Goal: Task Accomplishment & Management: Complete application form

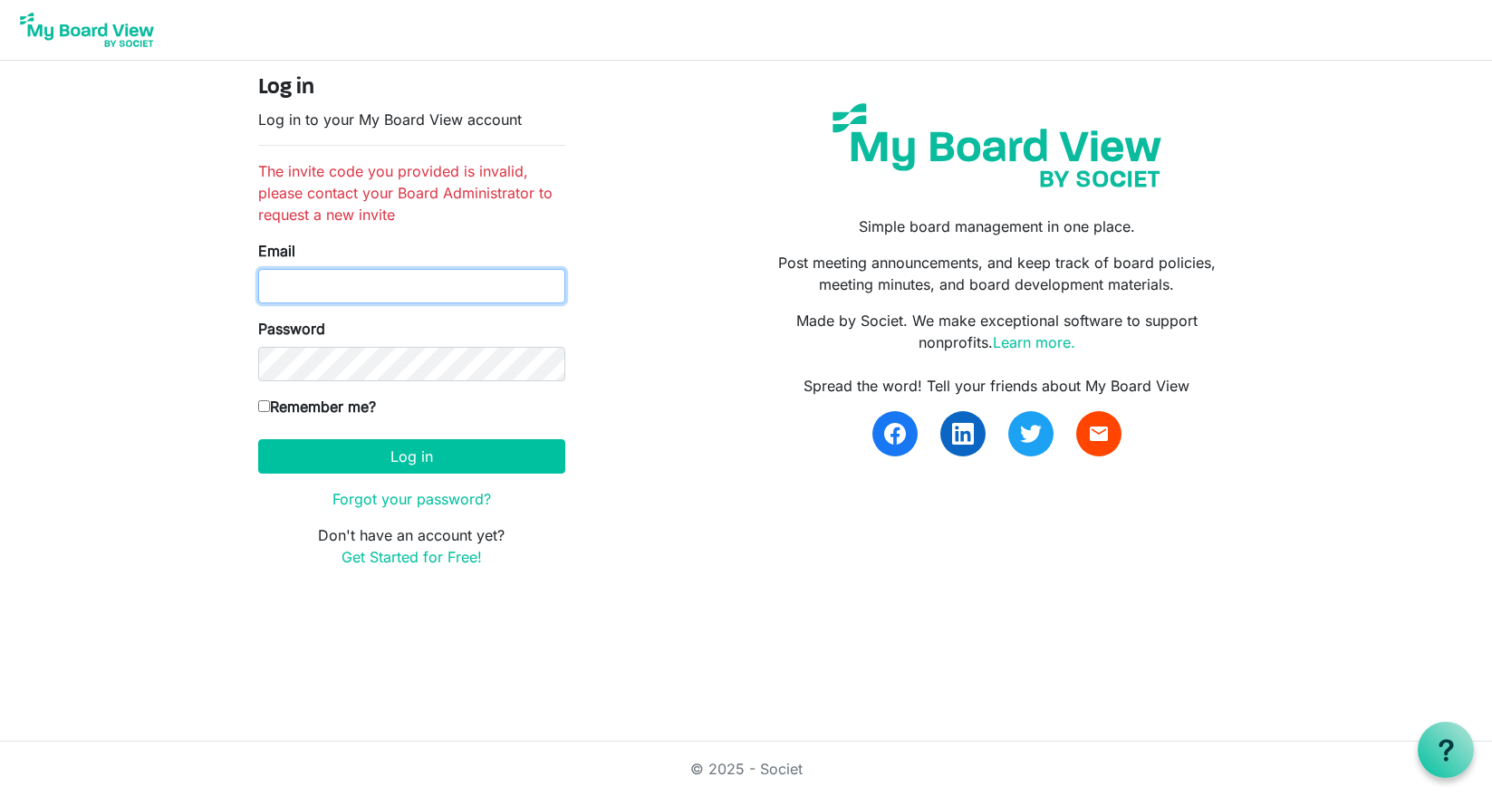
click at [427, 286] on input "Email" at bounding box center [411, 286] width 307 height 34
click at [520, 545] on p "Don't have an account yet? Get Started for Free!" at bounding box center [411, 545] width 307 height 43
click at [343, 281] on input "Email" at bounding box center [411, 286] width 307 height 34
type input "[PERSON_NAME][EMAIL_ADDRESS][DOMAIN_NAME]"
click at [378, 491] on link "Forgot your password?" at bounding box center [411, 499] width 159 height 18
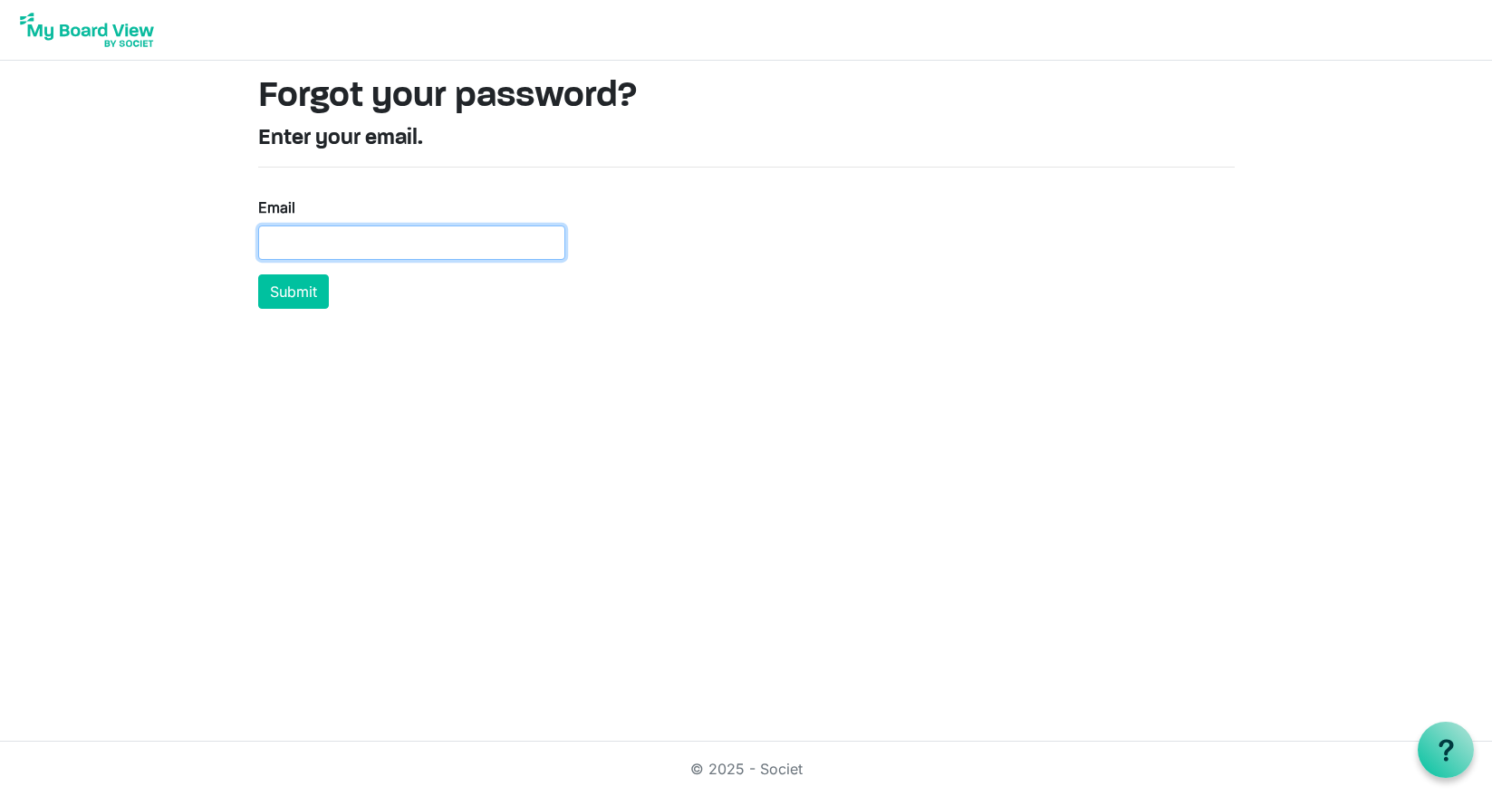
click at [419, 249] on input "Email" at bounding box center [411, 243] width 307 height 34
type input "[PERSON_NAME][EMAIL_ADDRESS][DOMAIN_NAME]"
click at [282, 305] on button "Submit" at bounding box center [293, 291] width 71 height 34
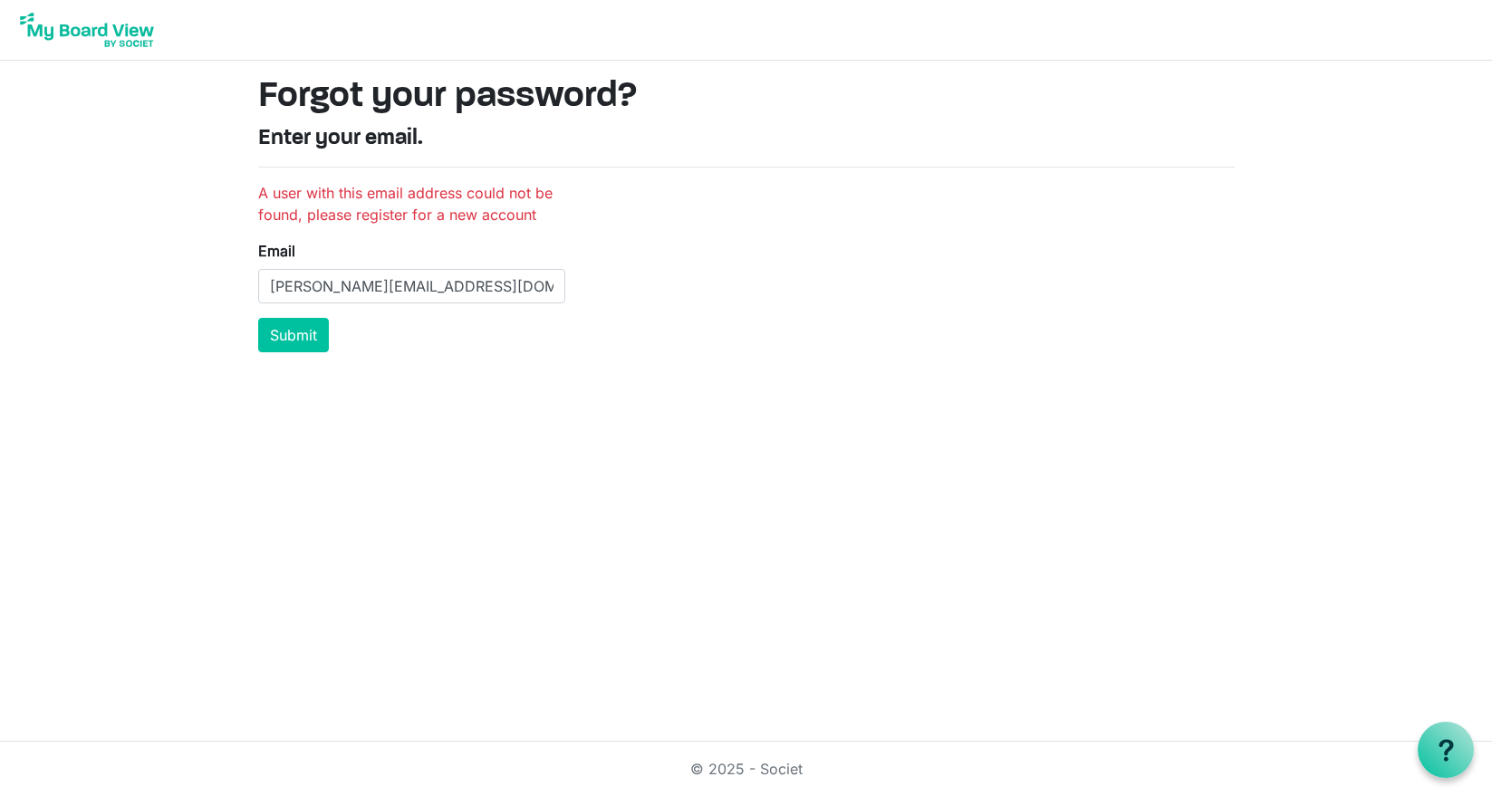
click at [313, 316] on form "A user with this email address could not be found, please register for a new ac…" at bounding box center [411, 267] width 307 height 170
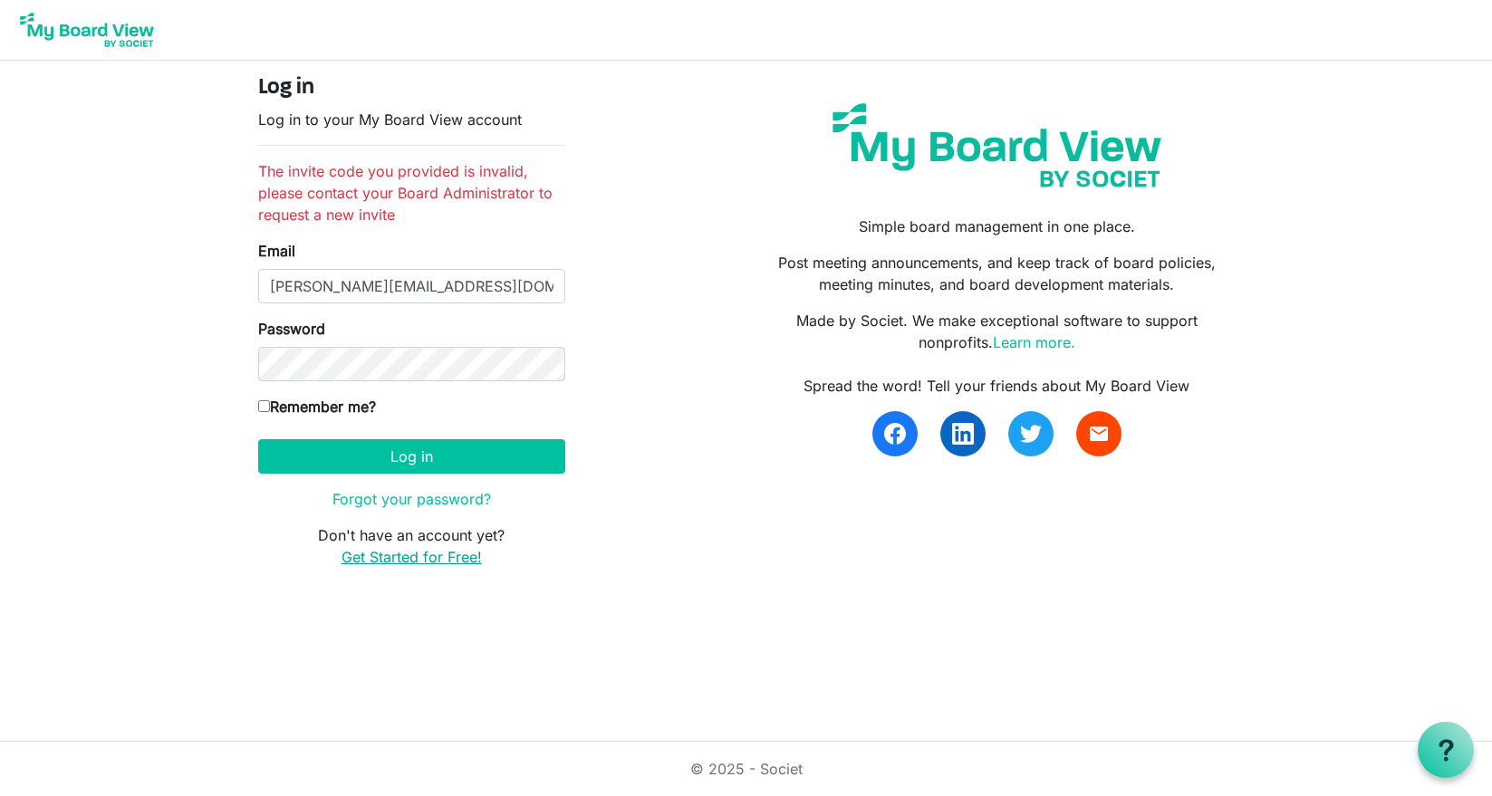
click at [382, 559] on link "Get Started for Free!" at bounding box center [412, 557] width 140 height 18
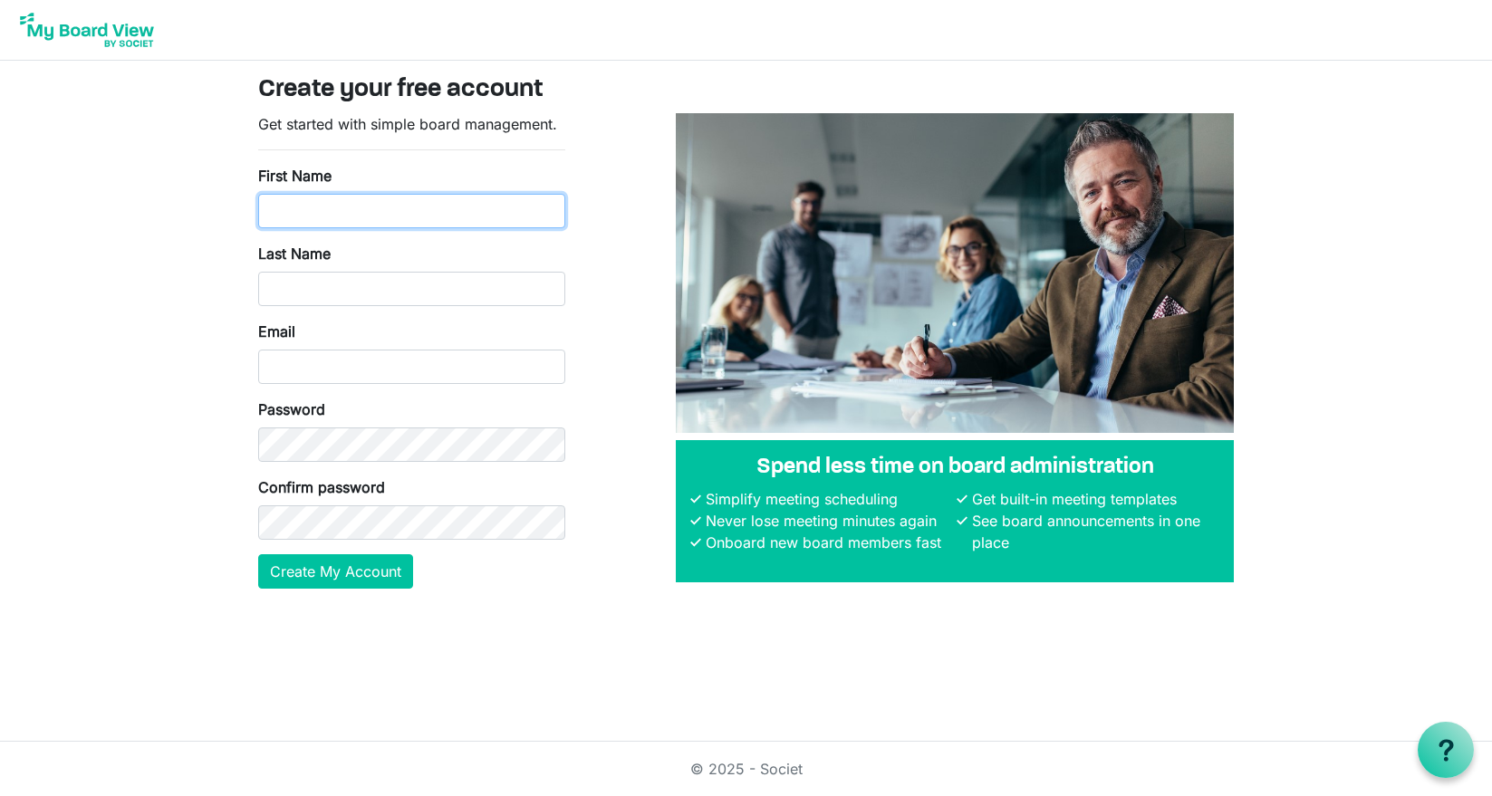
click at [394, 195] on input "First Name" at bounding box center [411, 211] width 307 height 34
click at [390, 154] on form "Get started with simple board management. First Name Last Name Email Password C…" at bounding box center [411, 351] width 307 height 476
click at [344, 210] on input "First Name" at bounding box center [411, 211] width 307 height 34
type input "[PERSON_NAME]"
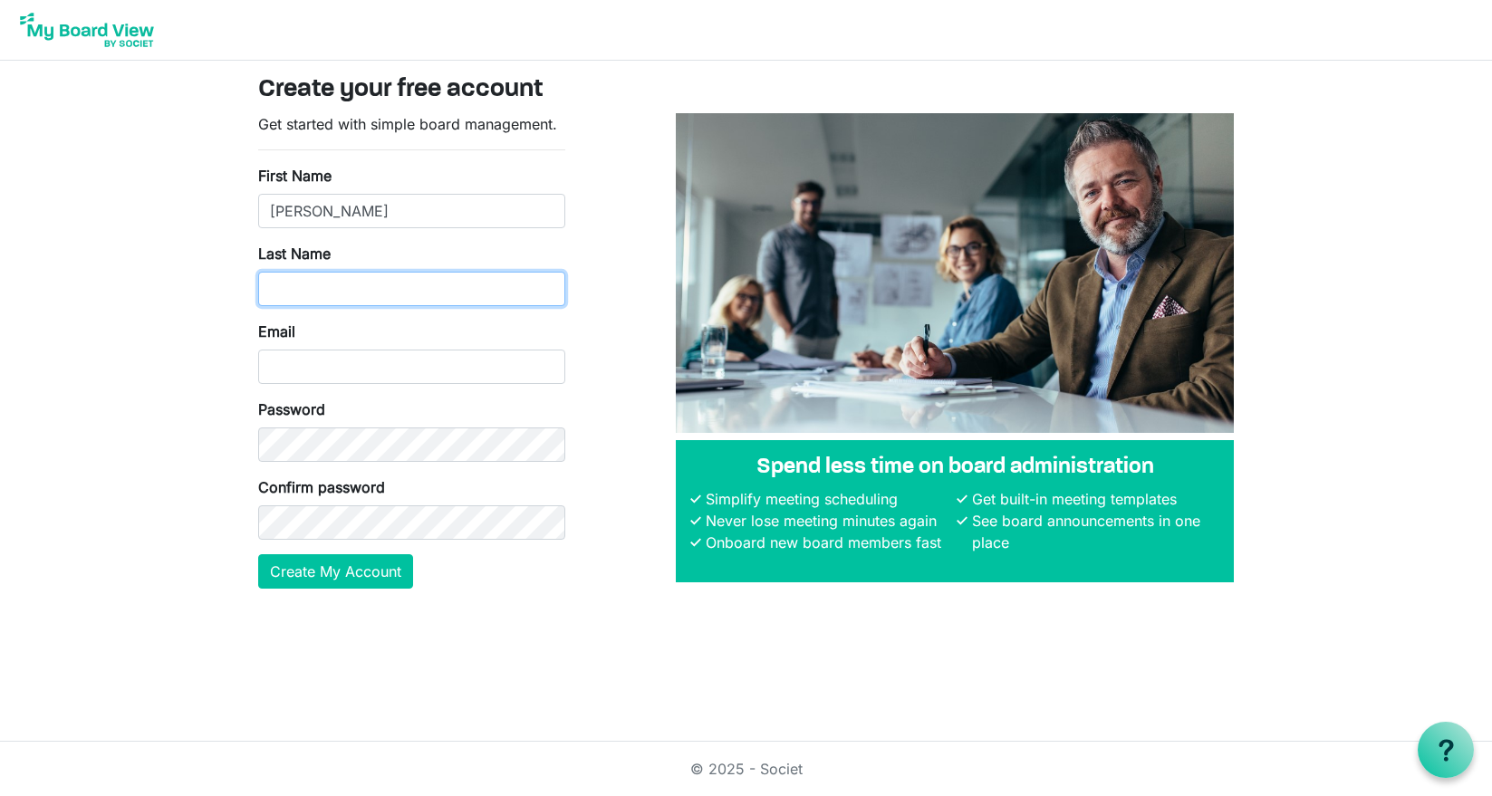
type input "Aschwald"
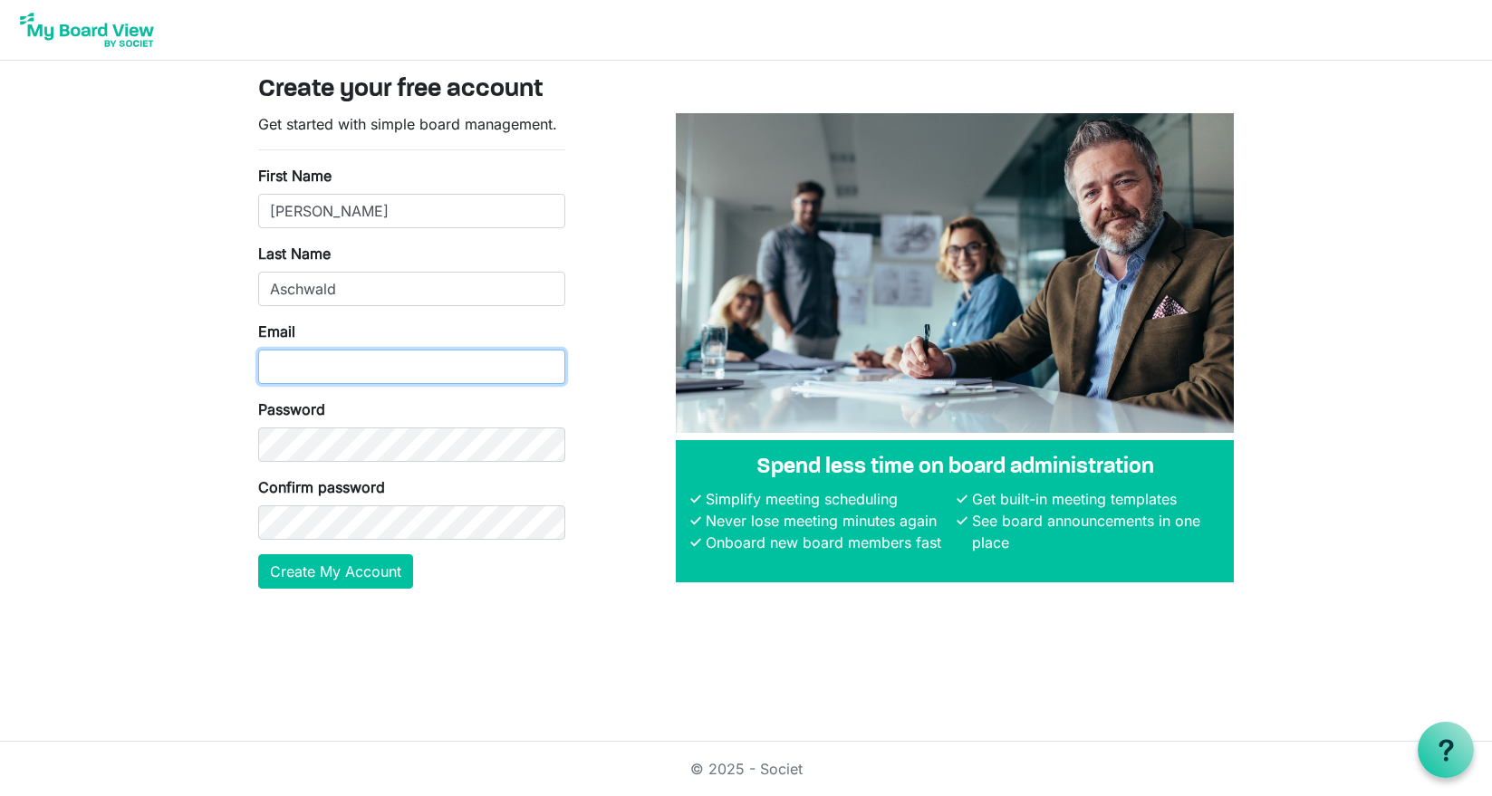
click at [346, 370] on input "Email" at bounding box center [411, 367] width 307 height 34
type input "[PERSON_NAME][EMAIL_ADDRESS][DOMAIN_NAME]"
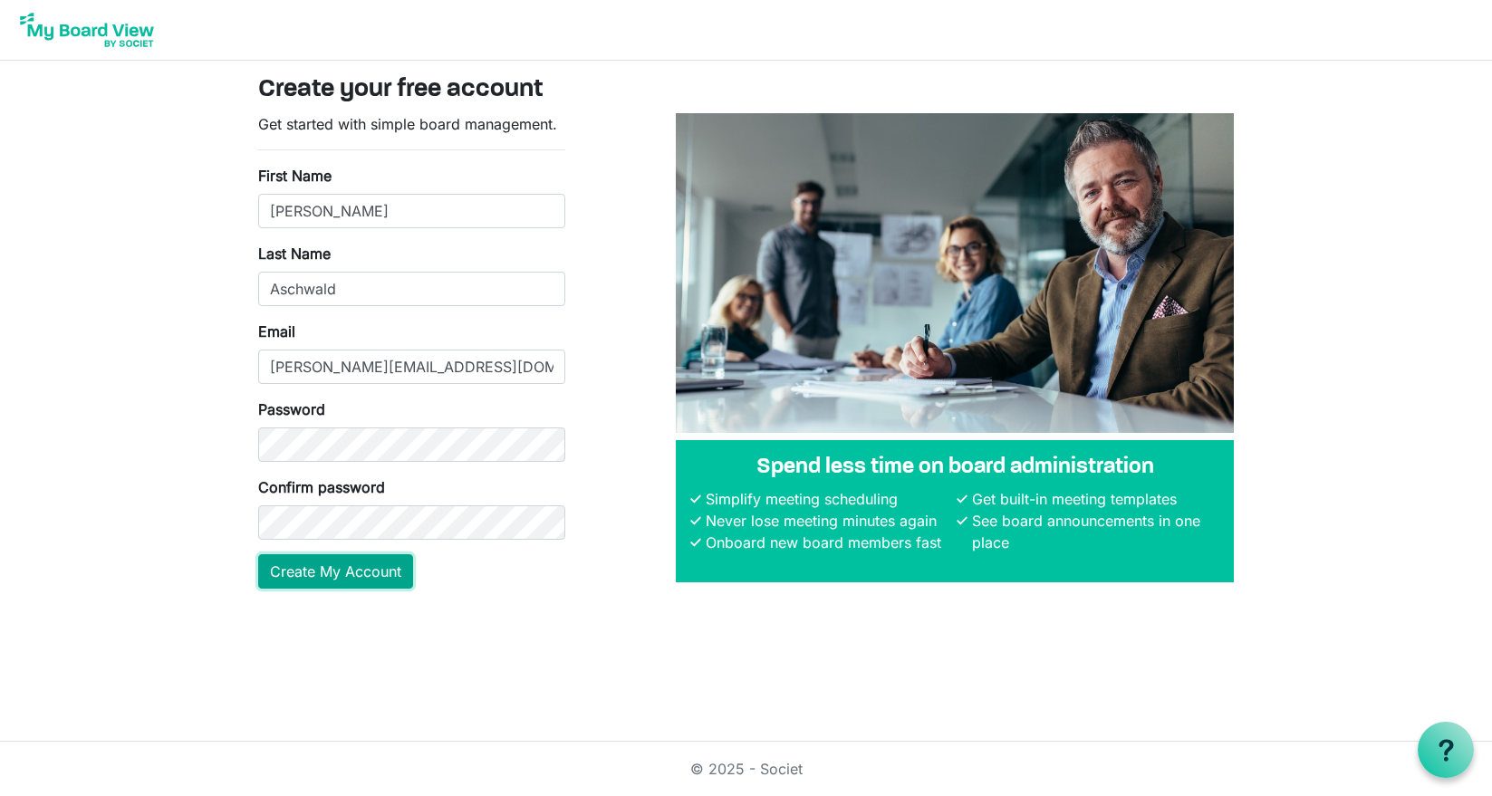
click at [385, 566] on button "Create My Account" at bounding box center [335, 571] width 155 height 34
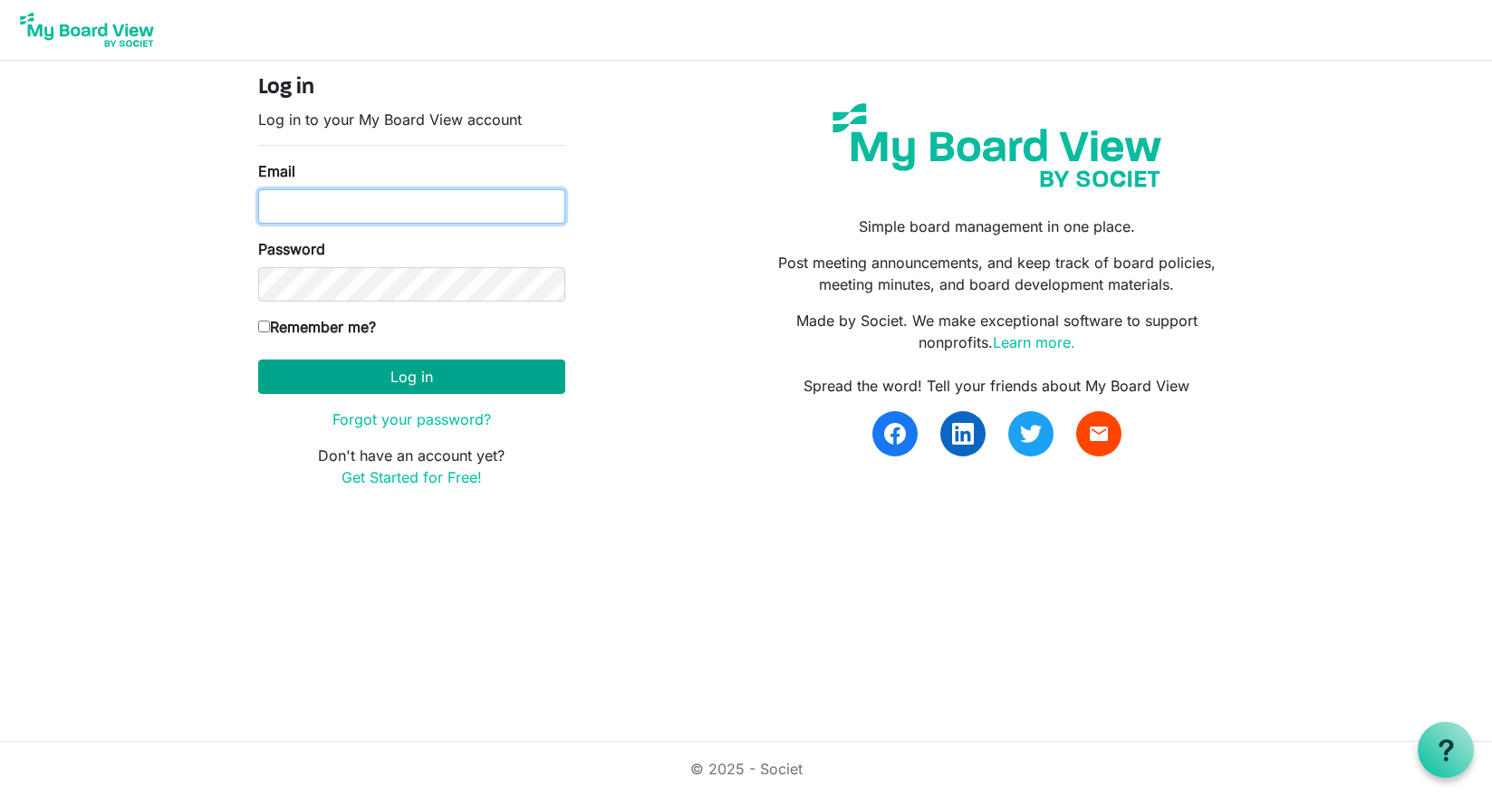
type input "[PERSON_NAME][EMAIL_ADDRESS][DOMAIN_NAME]"
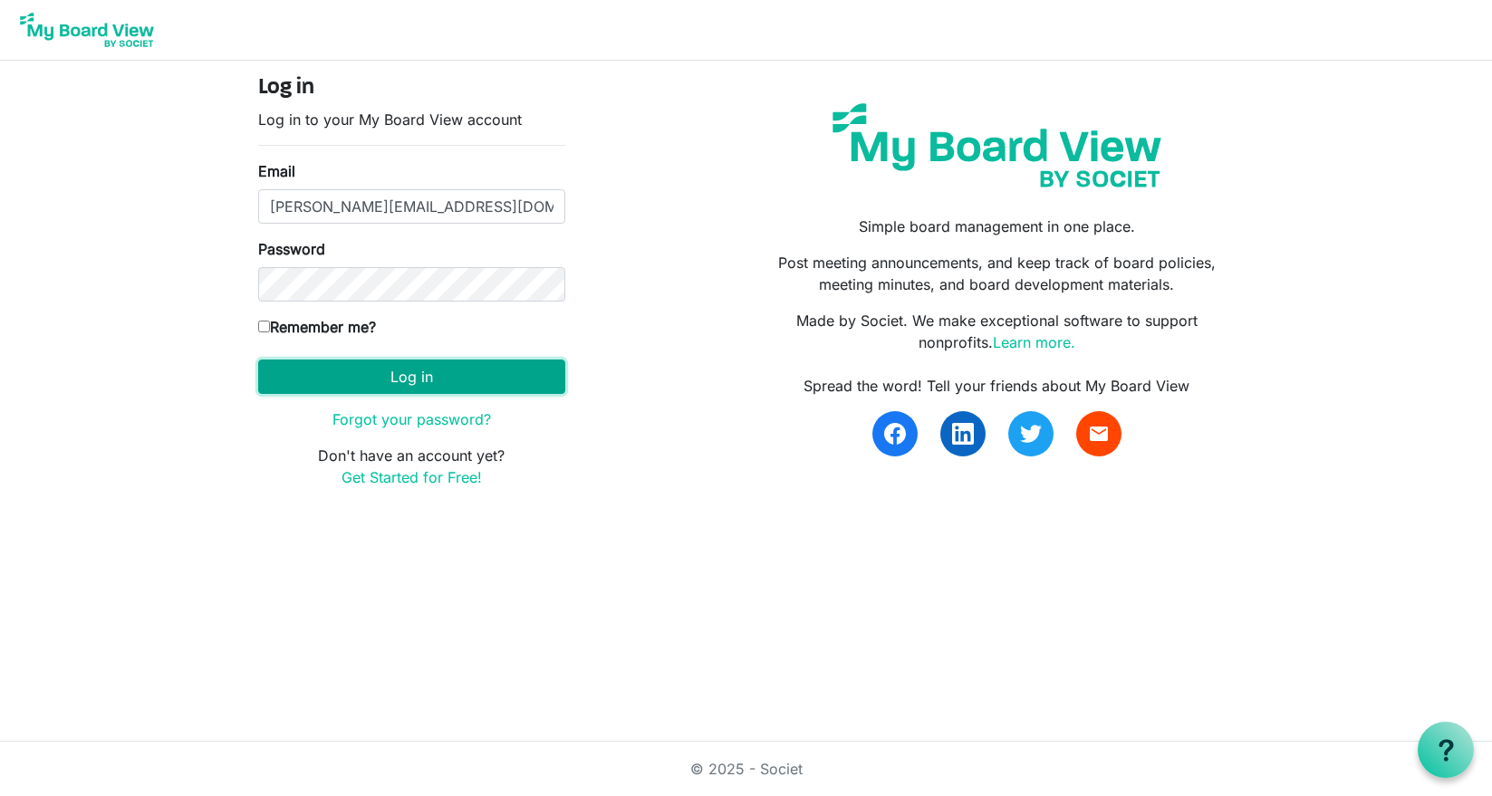
click at [431, 380] on button "Log in" at bounding box center [411, 377] width 307 height 34
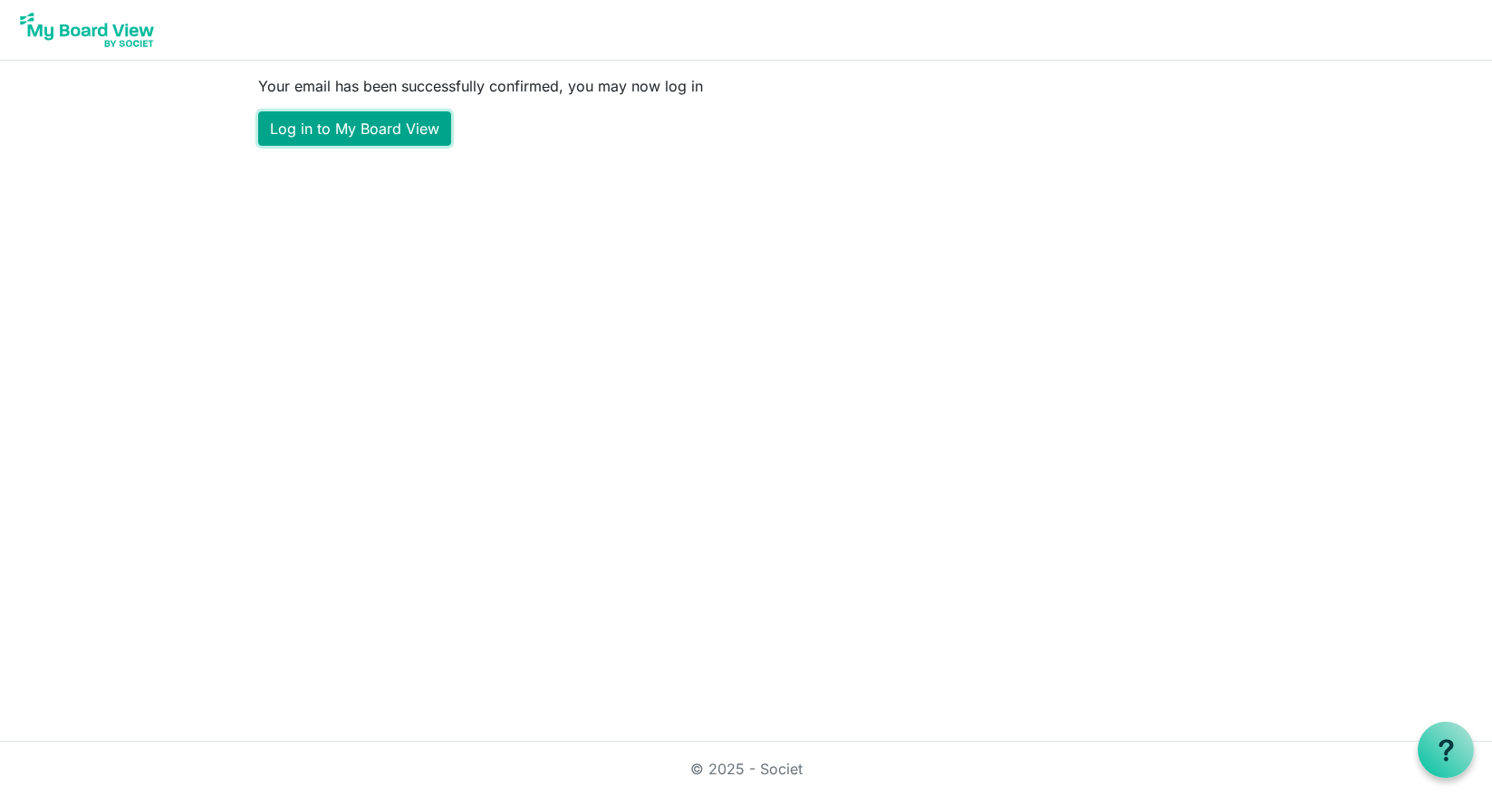
click at [416, 131] on link "Log in to My Board View" at bounding box center [354, 128] width 193 height 34
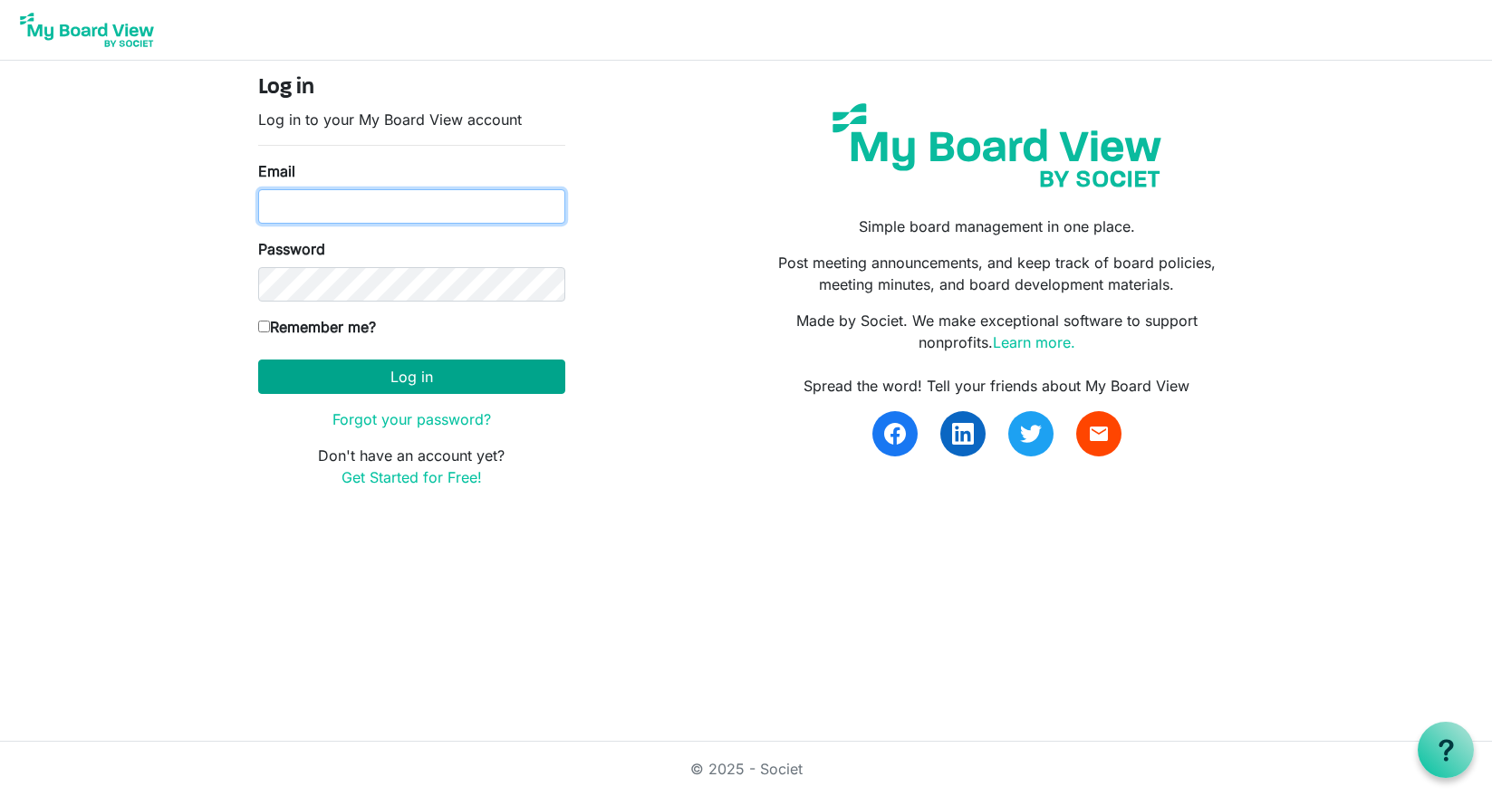
type input "christine.aschwald@gmail.com"
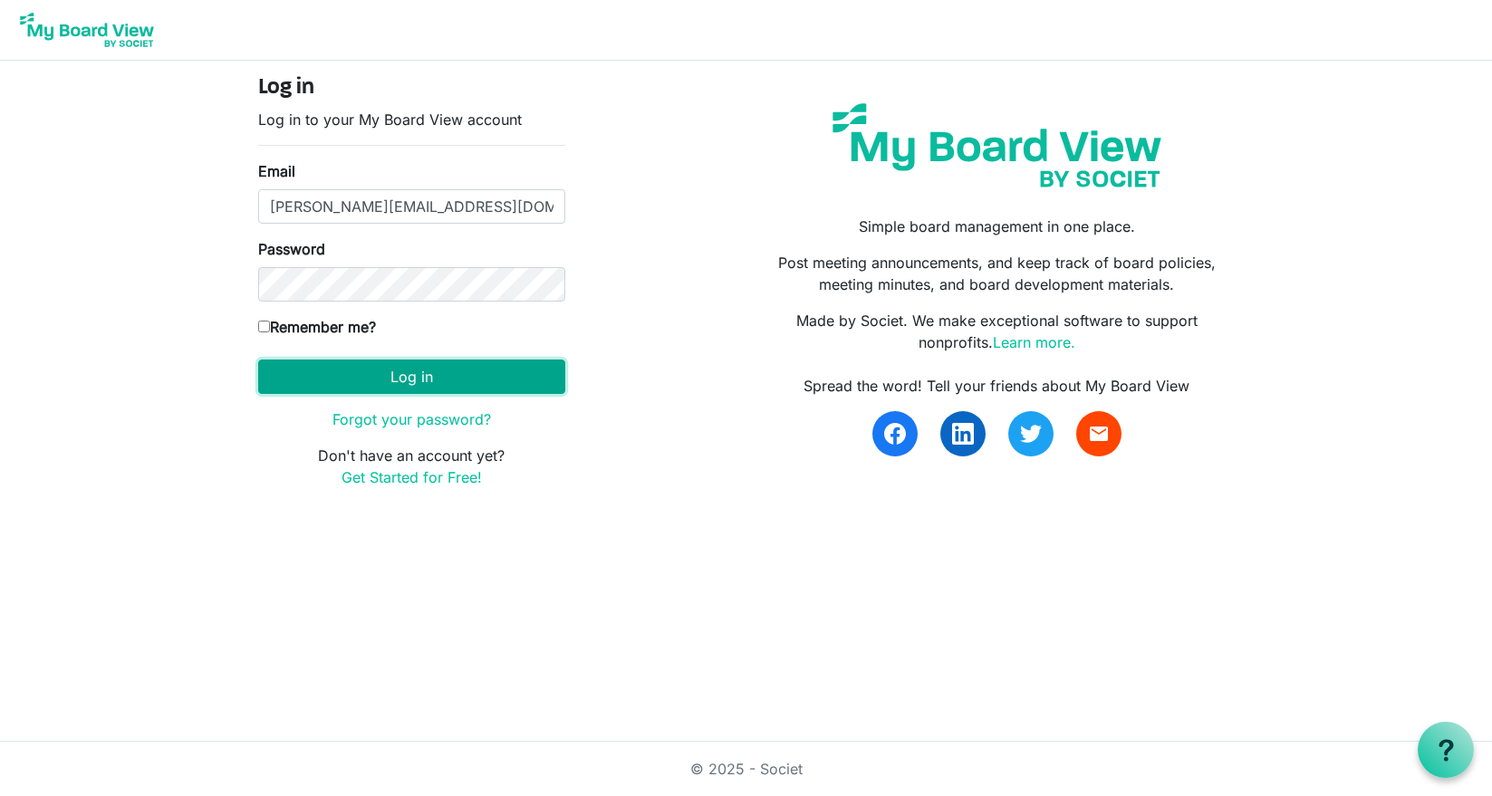
click at [420, 385] on button "Log in" at bounding box center [411, 377] width 307 height 34
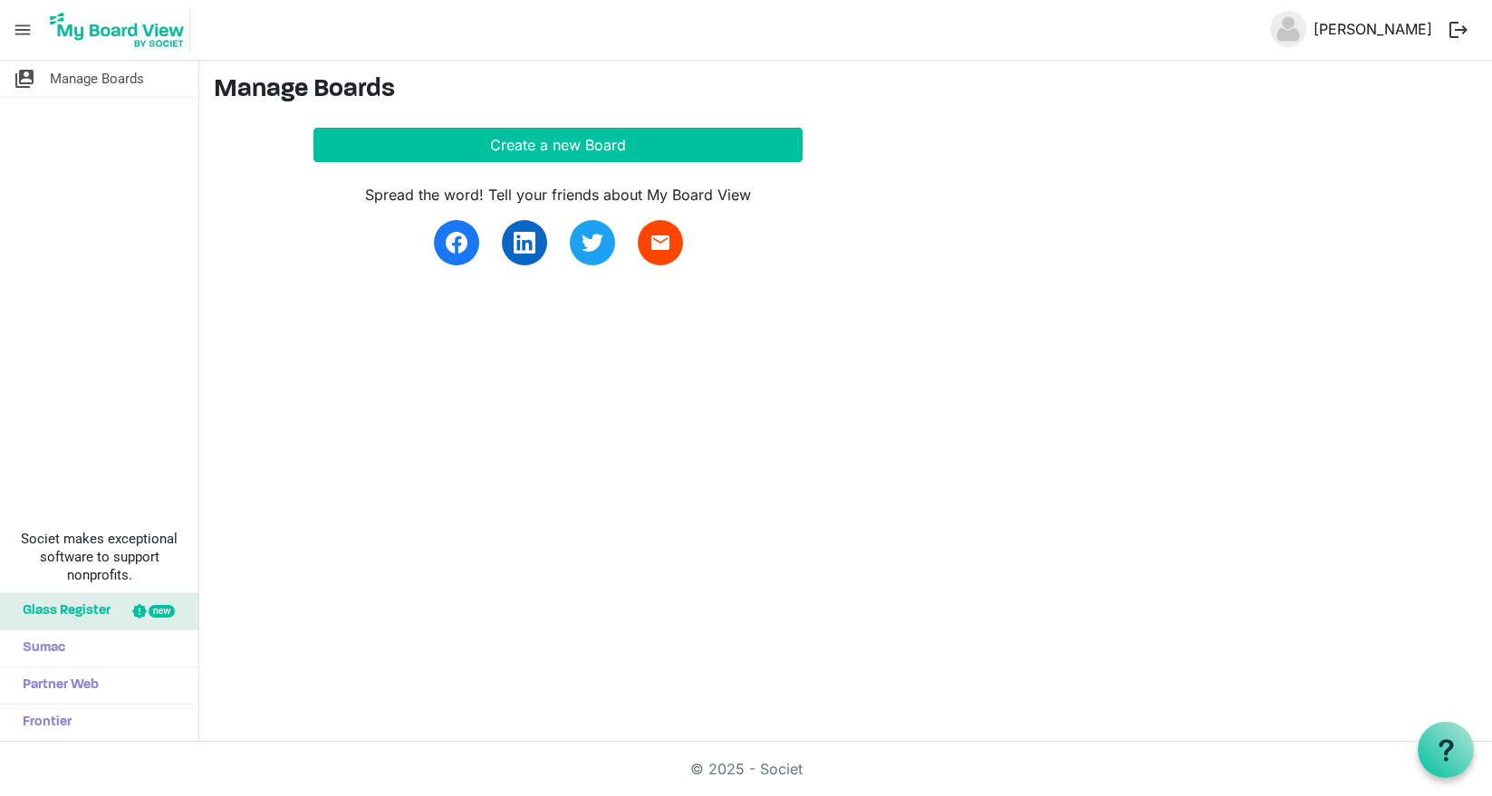
click at [1356, 41] on link "[PERSON_NAME]" at bounding box center [1372, 29] width 133 height 36
click at [1331, 31] on link "[PERSON_NAME]" at bounding box center [1372, 29] width 133 height 36
click at [1273, 33] on img at bounding box center [1288, 29] width 36 height 36
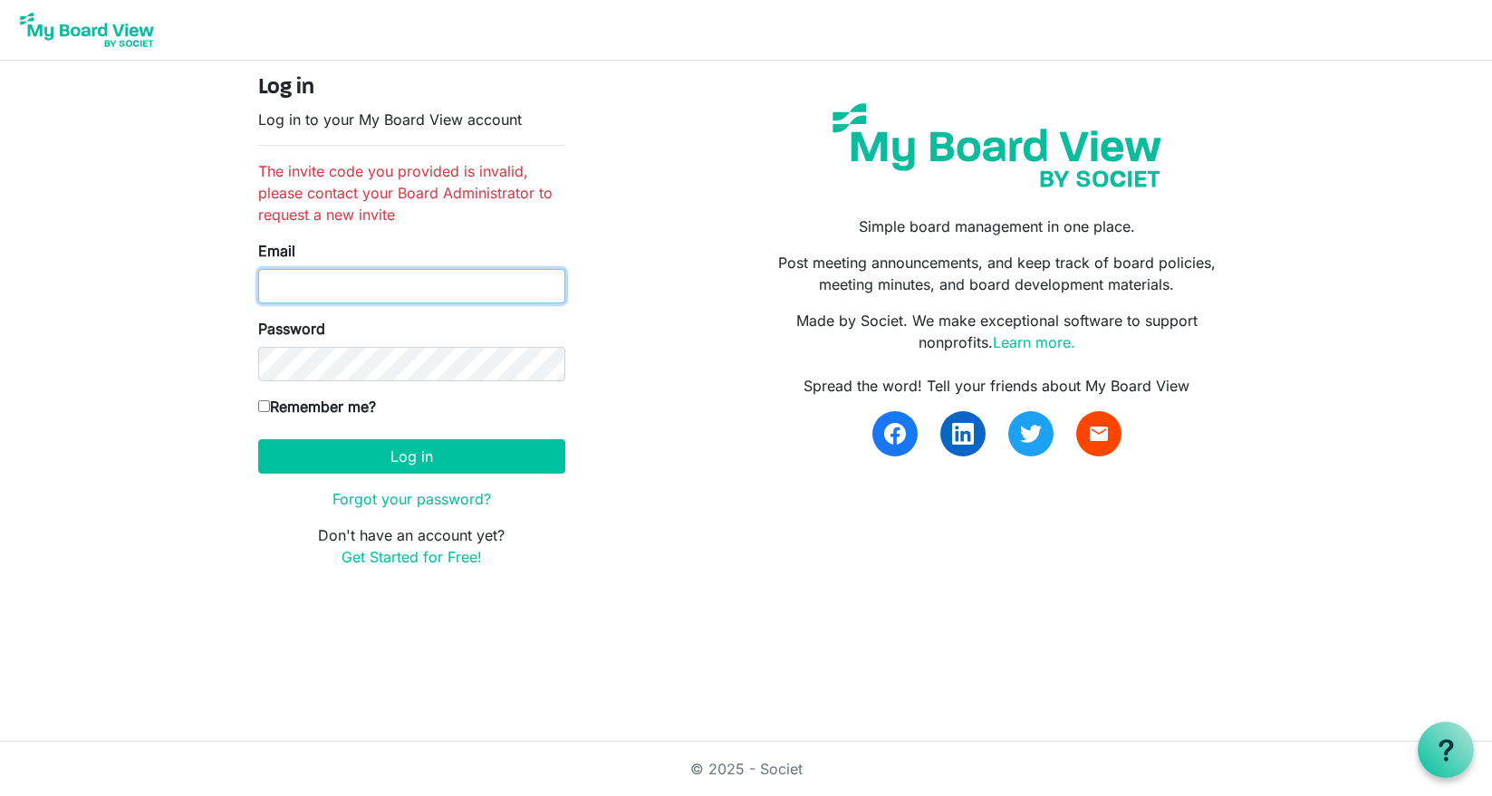
type input "[PERSON_NAME][EMAIL_ADDRESS][DOMAIN_NAME]"
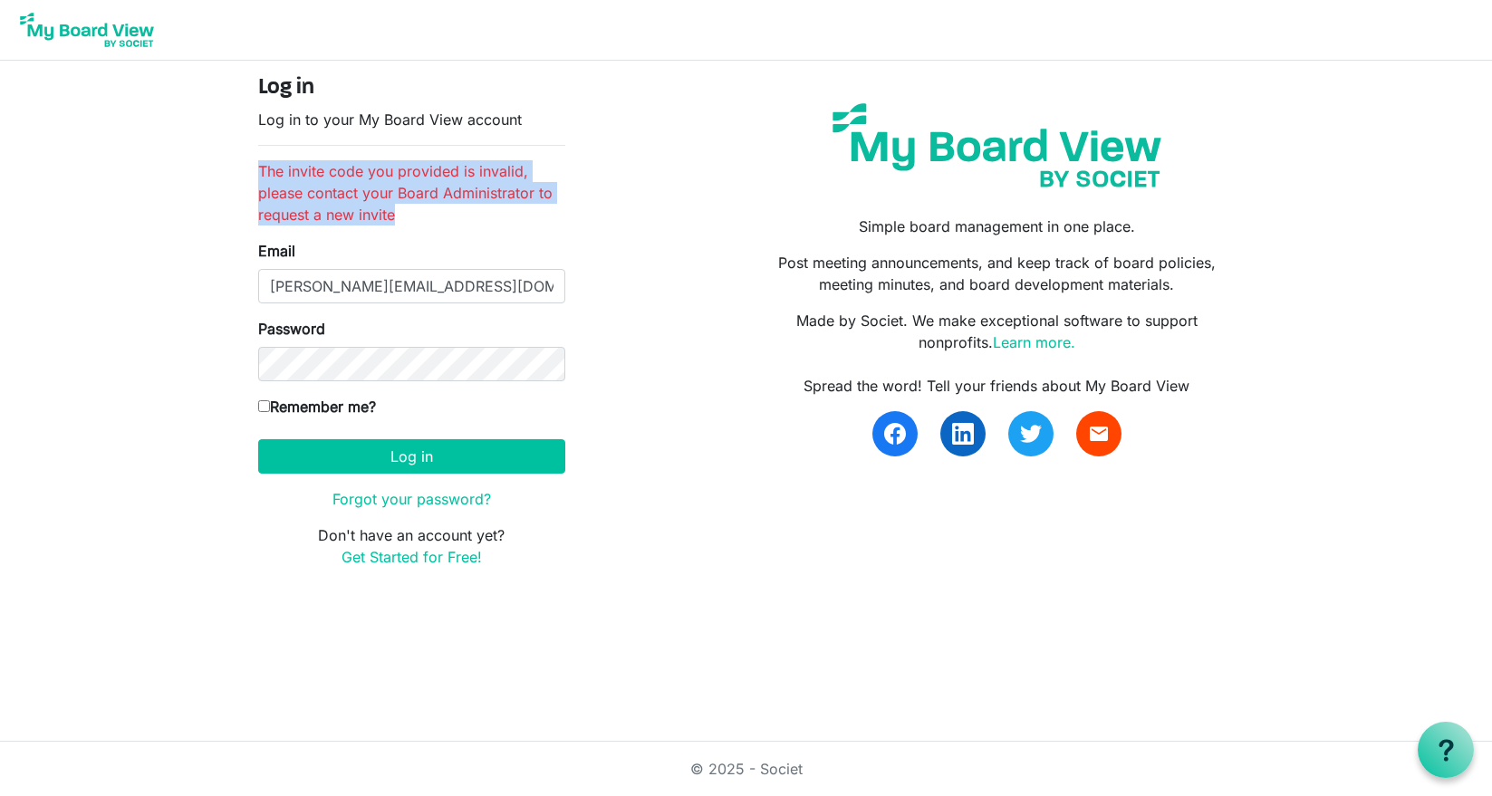
drag, startPoint x: 439, startPoint y: 219, endPoint x: 223, endPoint y: 165, distance: 223.2
click at [223, 165] on body "Log in Log in to your My Board View account The invite code you provided is inv…" at bounding box center [746, 298] width 1492 height 597
copy li "The invite code you provided is invalid, please contact your Board Administrato…"
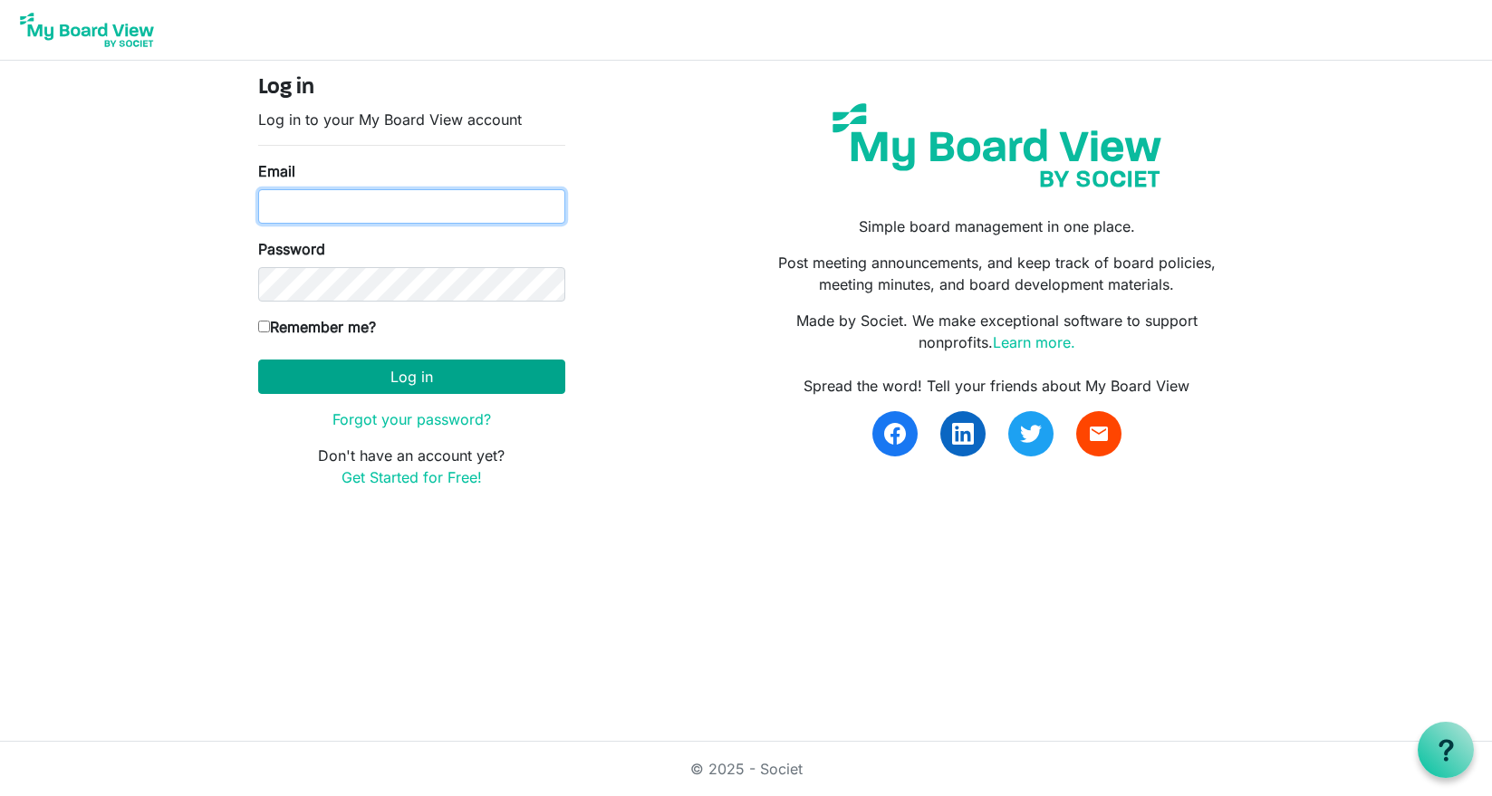
type input "[PERSON_NAME][EMAIL_ADDRESS][DOMAIN_NAME]"
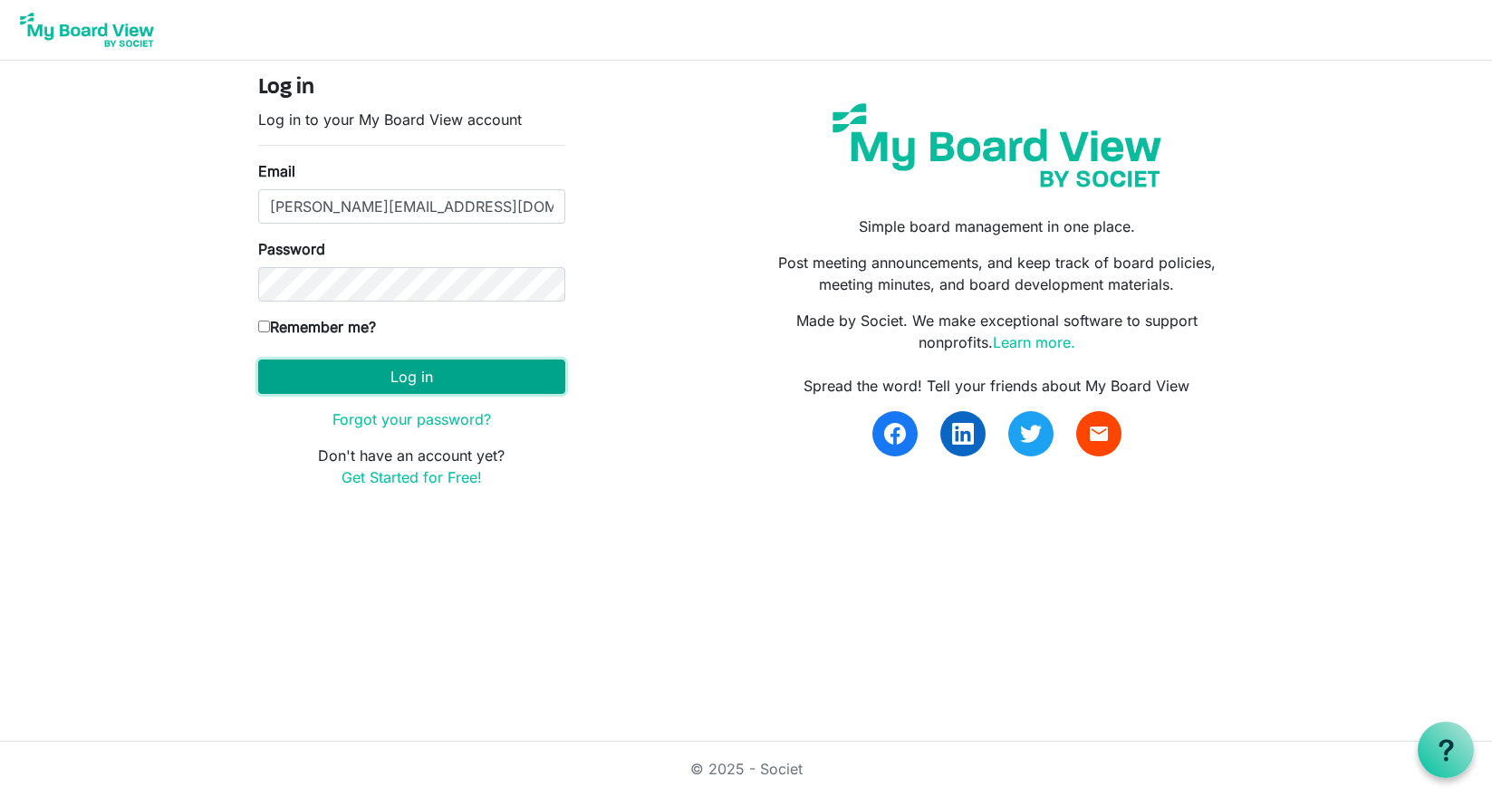
click at [399, 370] on button "Log in" at bounding box center [411, 377] width 307 height 34
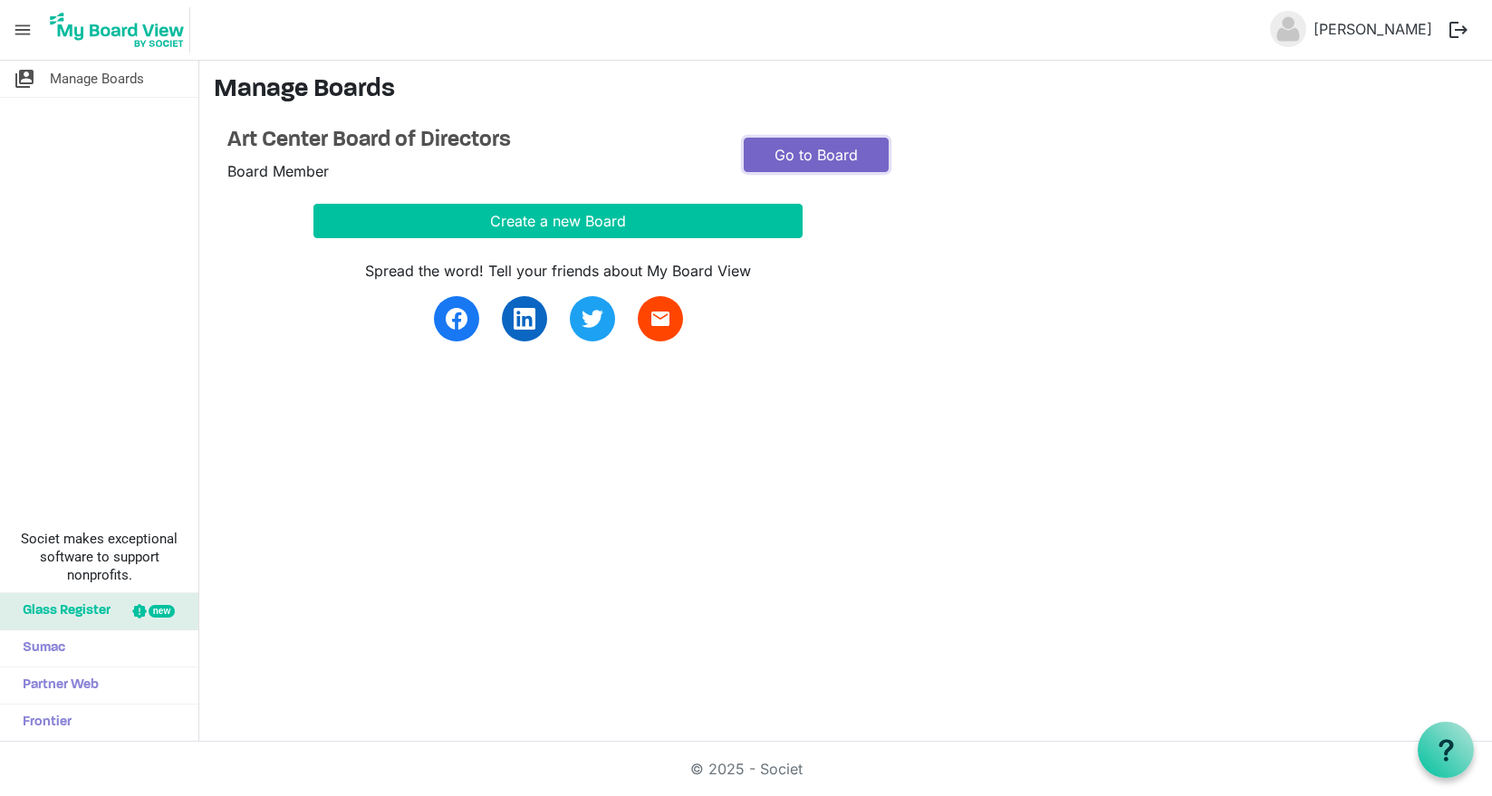
click at [785, 160] on link "Go to Board" at bounding box center [816, 155] width 145 height 34
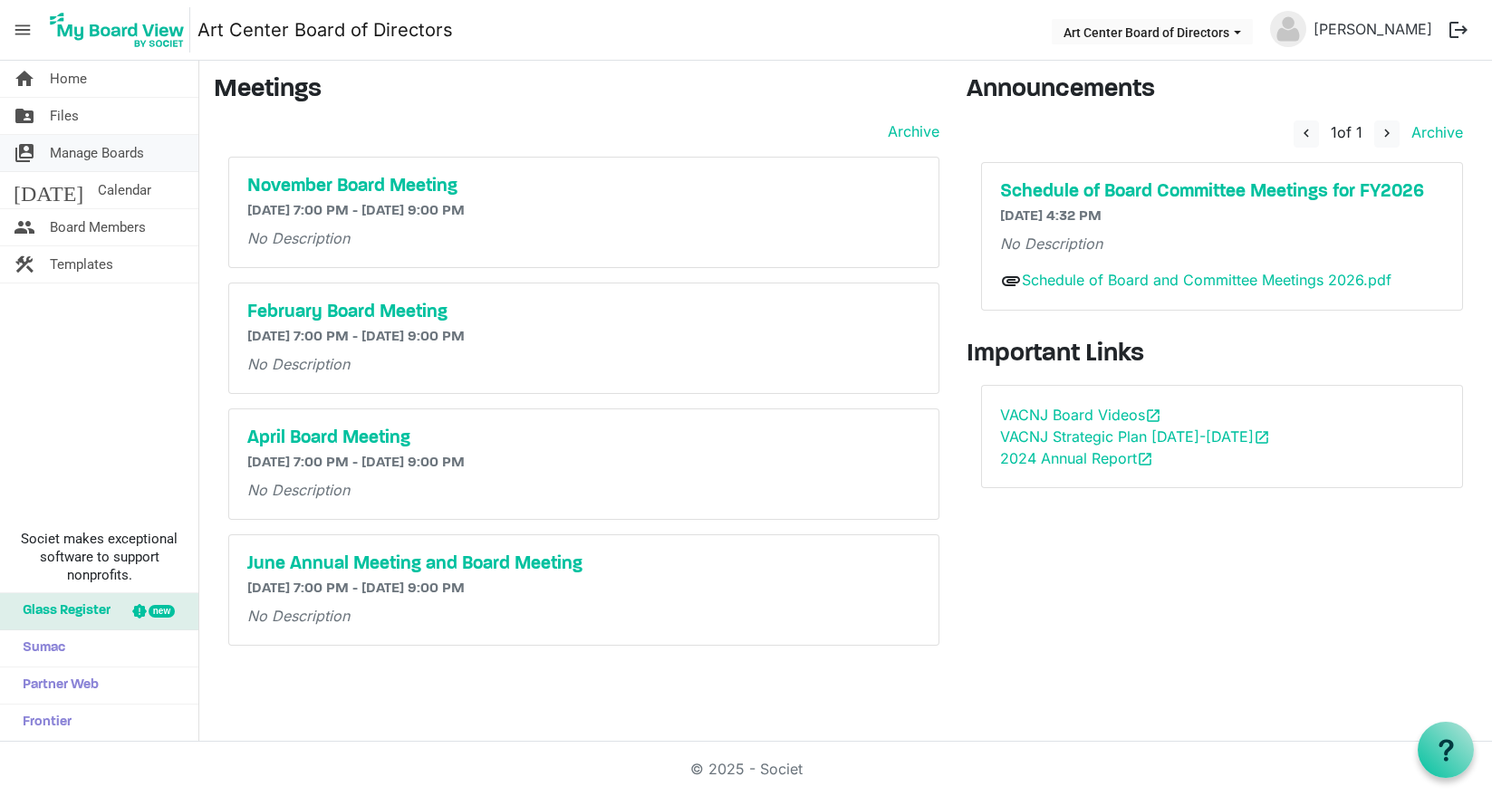
click at [141, 157] on span "Manage Boards" at bounding box center [97, 153] width 94 height 36
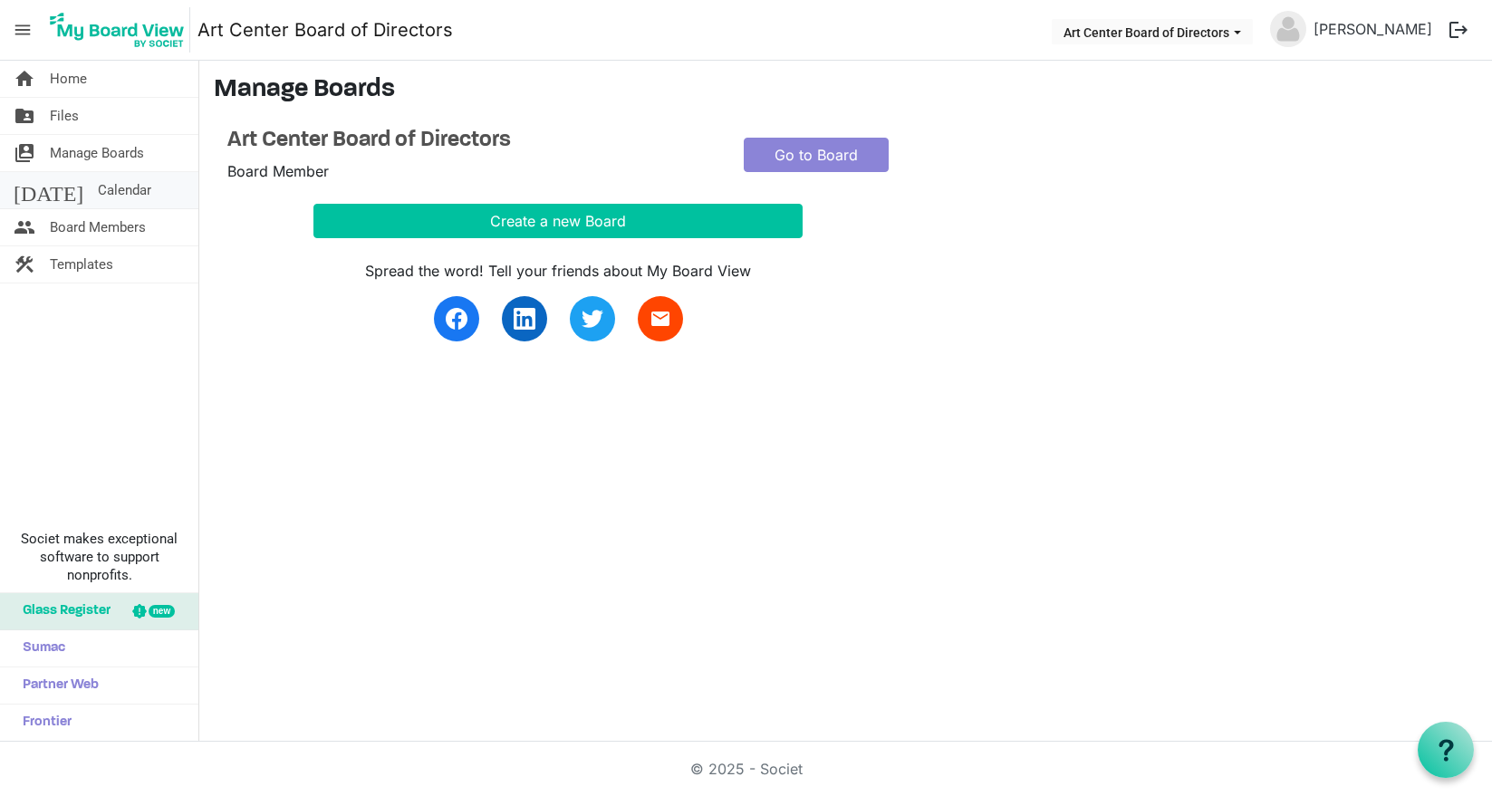
click at [98, 187] on span "Calendar" at bounding box center [124, 190] width 53 height 36
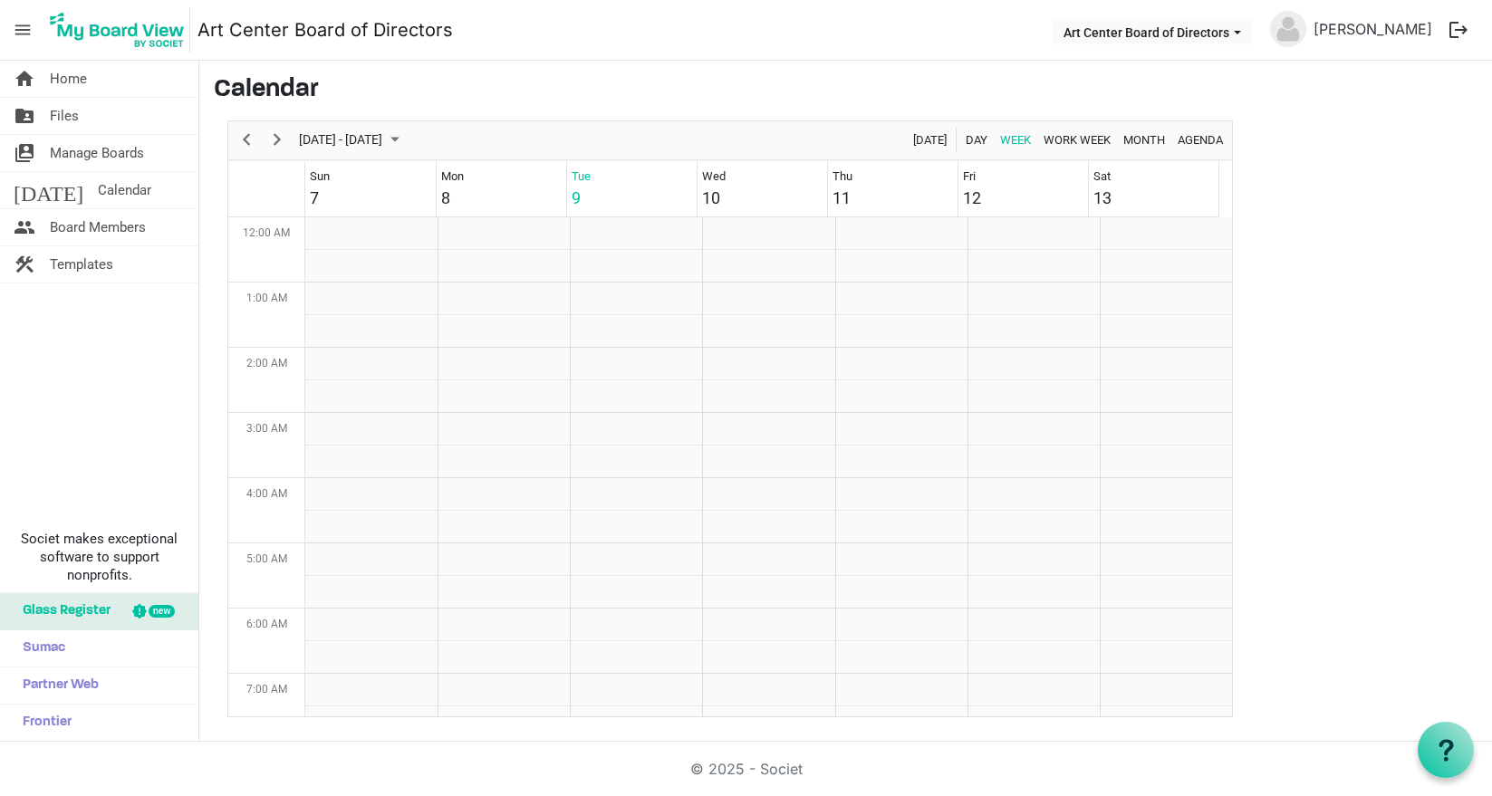
scroll to position [587, 0]
click at [1065, 140] on span "Work Week" at bounding box center [1077, 140] width 71 height 23
click at [1140, 138] on span "Month" at bounding box center [1143, 140] width 45 height 23
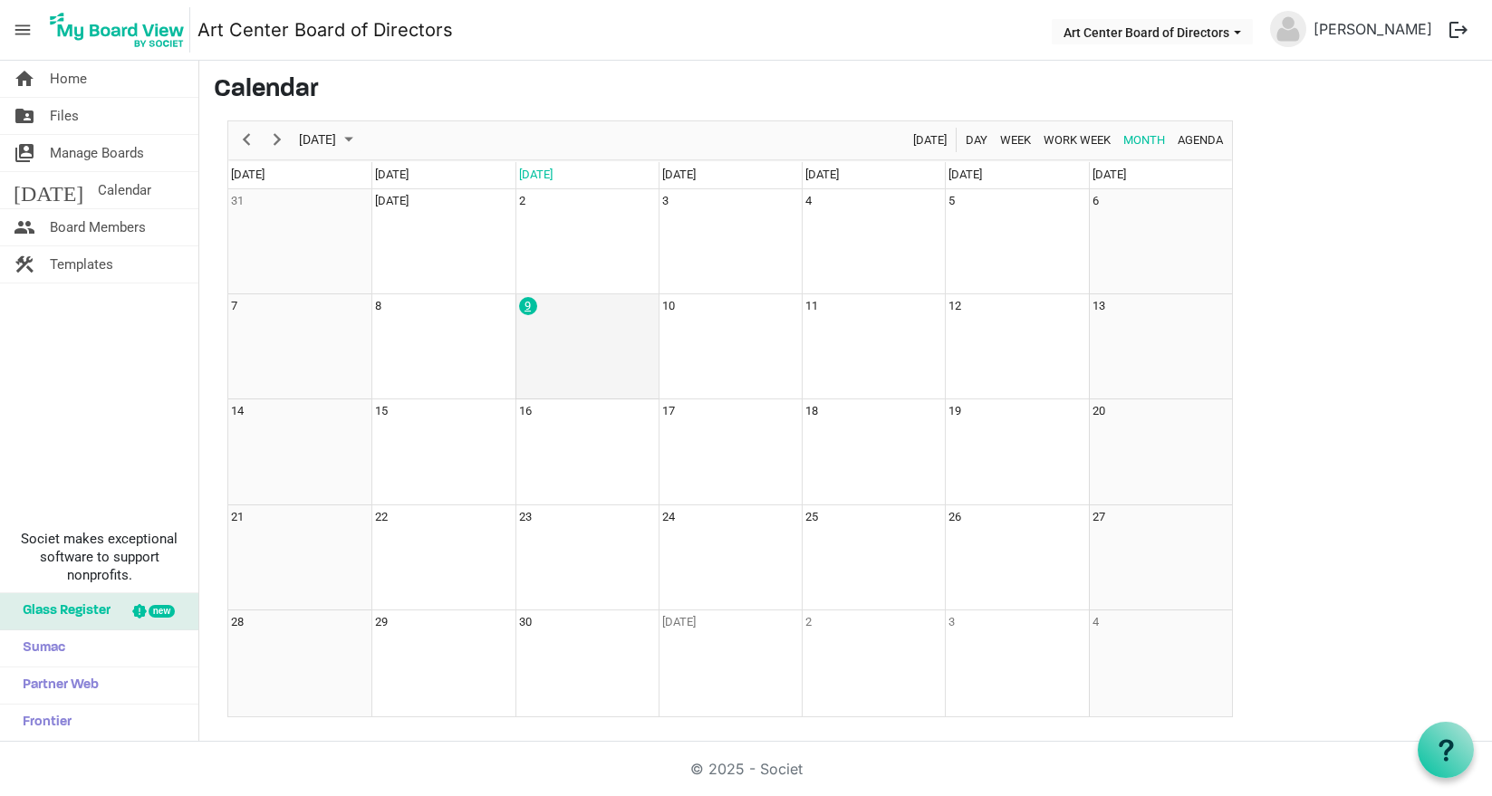
click at [527, 304] on div "9" at bounding box center [528, 306] width 18 height 18
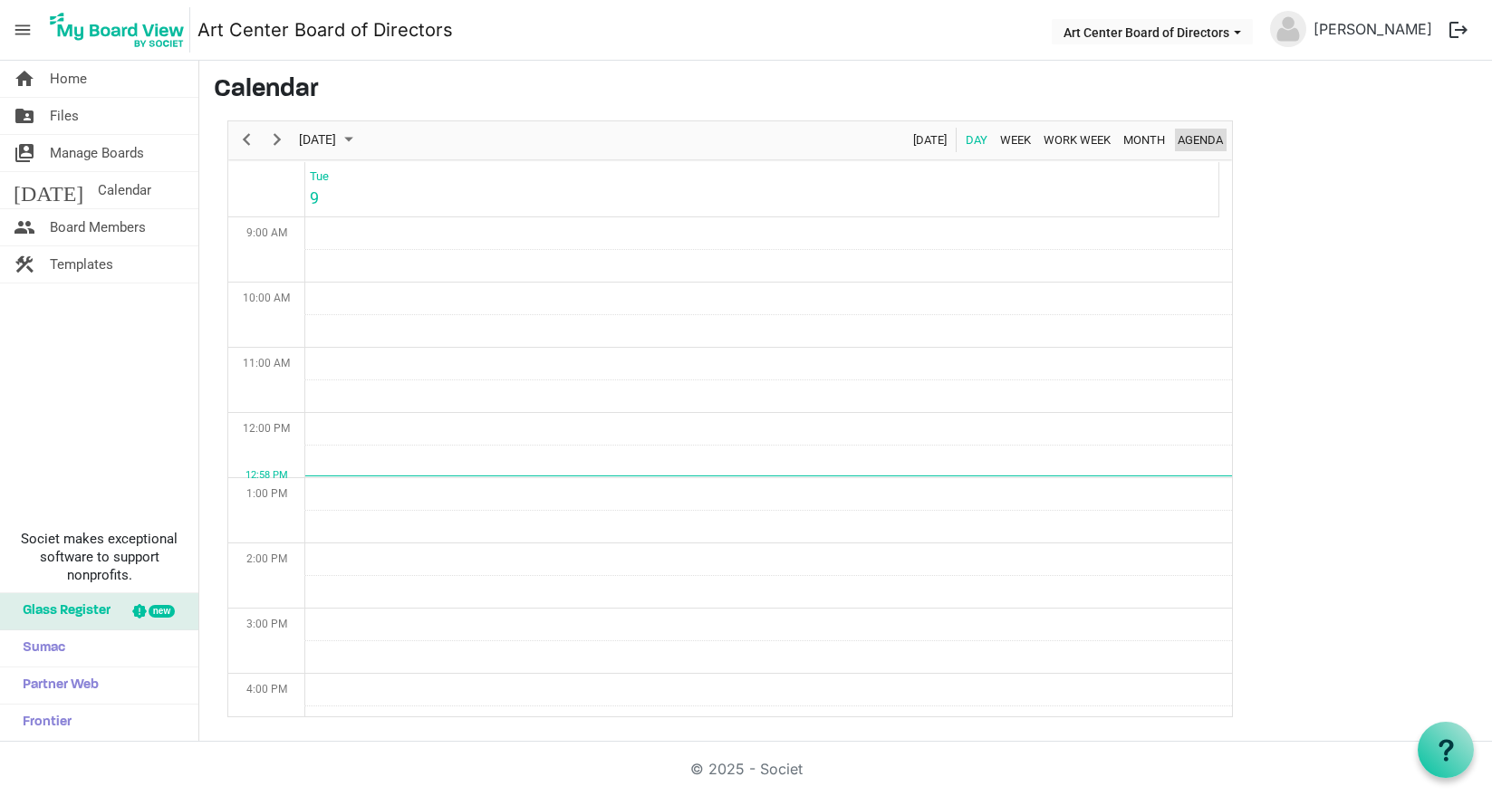
click at [1201, 142] on span "Agenda" at bounding box center [1200, 140] width 49 height 23
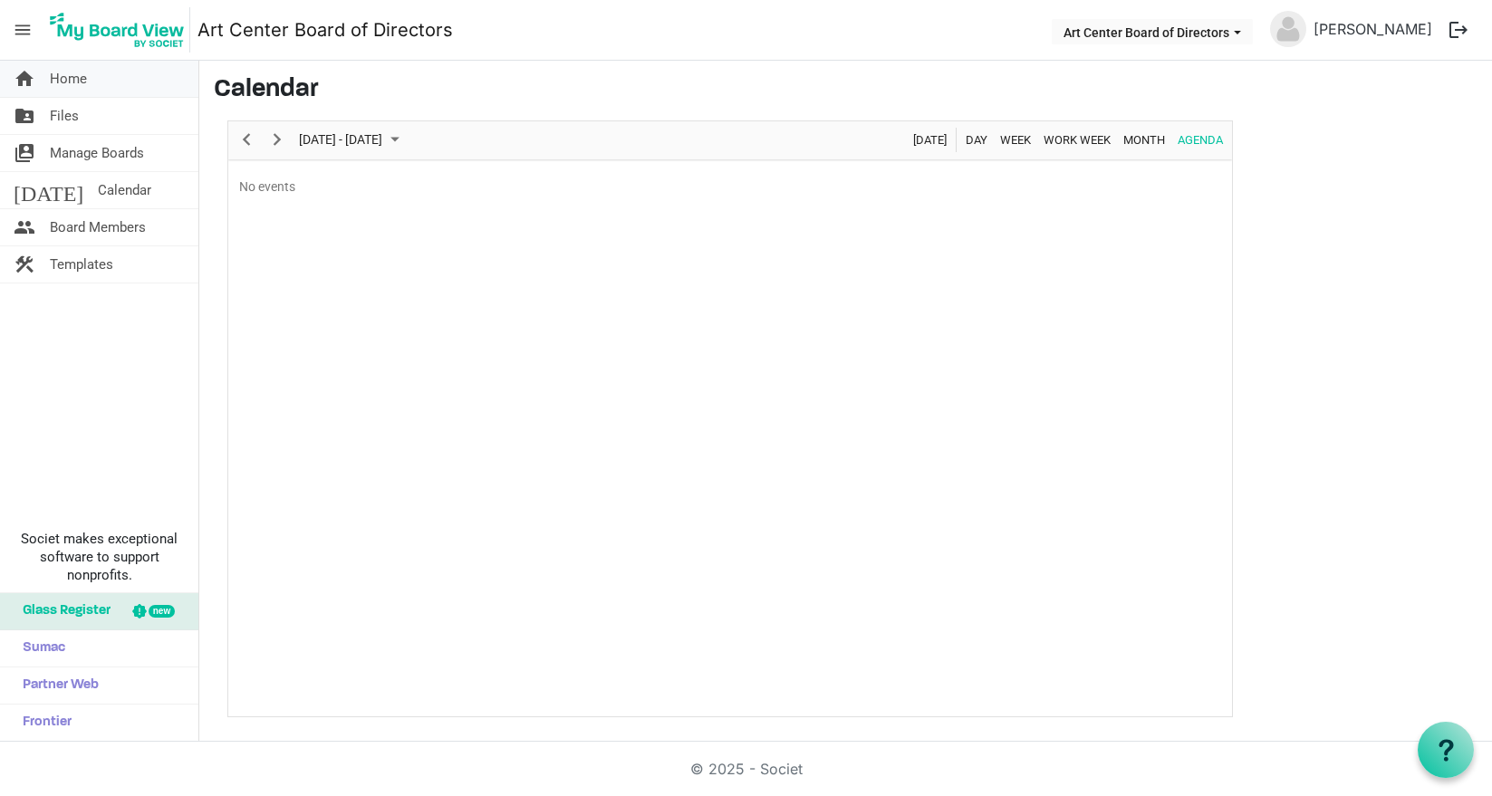
click at [92, 78] on link "home Home" at bounding box center [99, 79] width 198 height 36
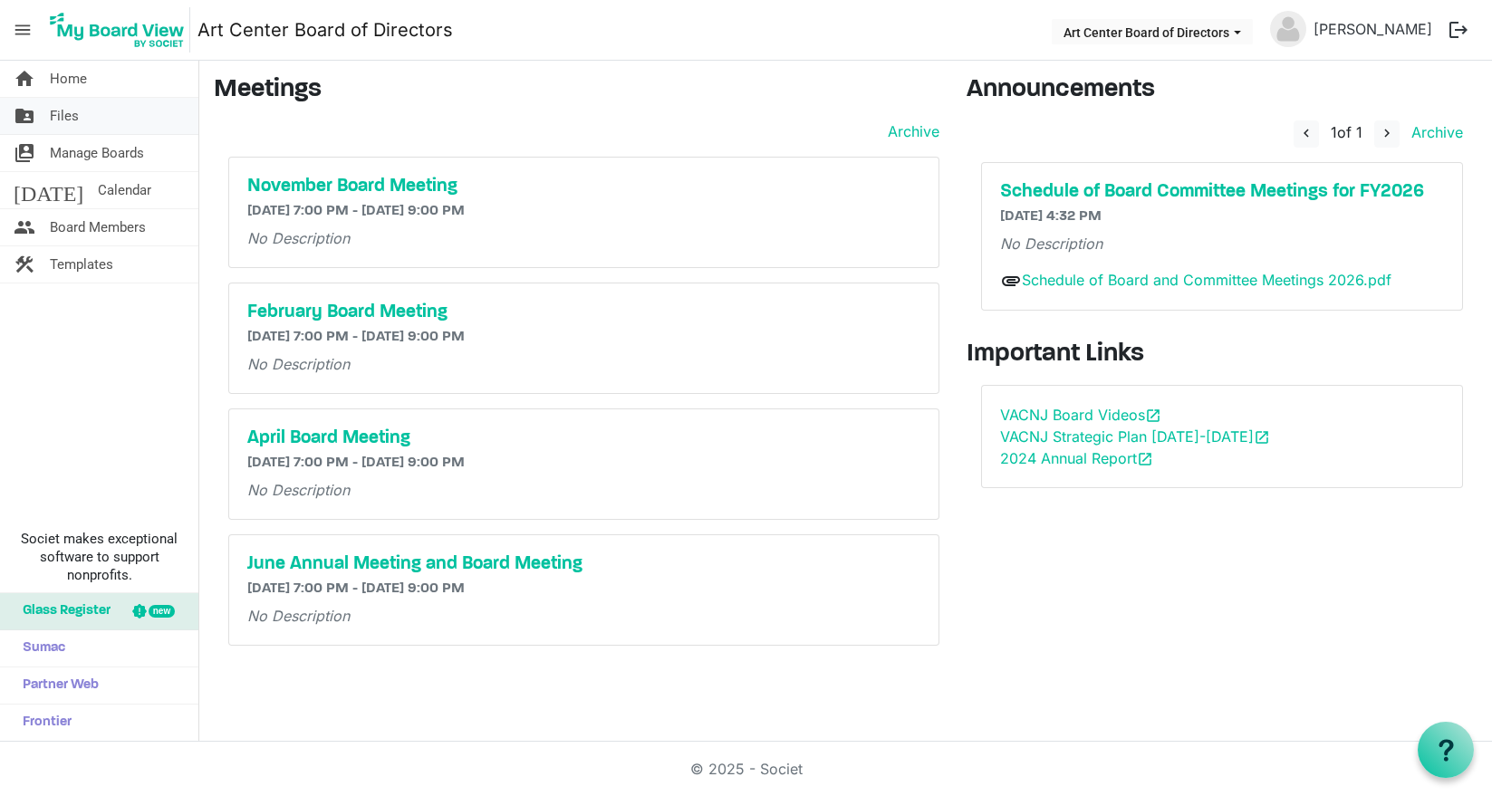
click at [88, 103] on link "folder_shared Files" at bounding box center [99, 116] width 198 height 36
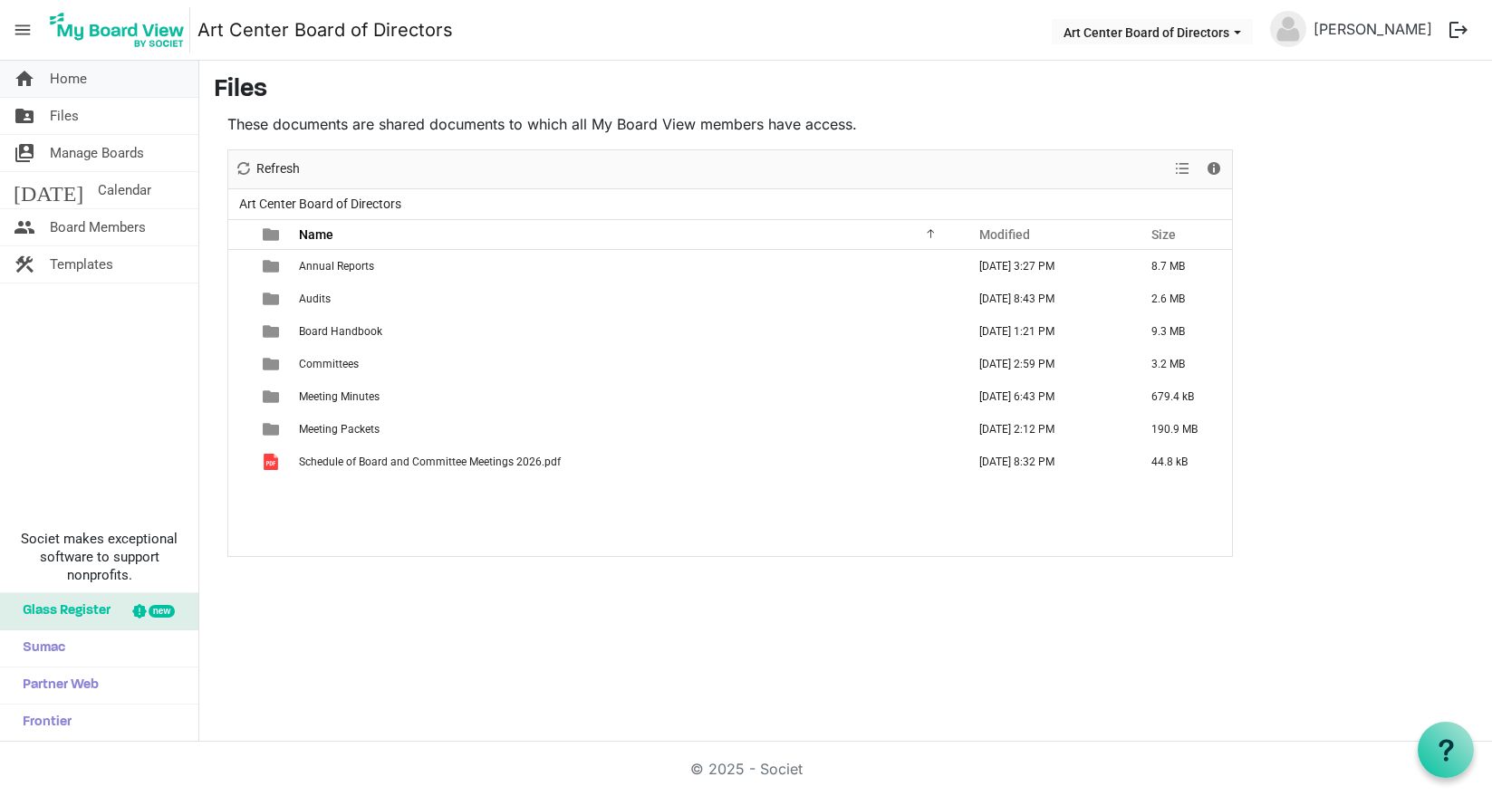
click at [70, 79] on span "Home" at bounding box center [68, 79] width 37 height 36
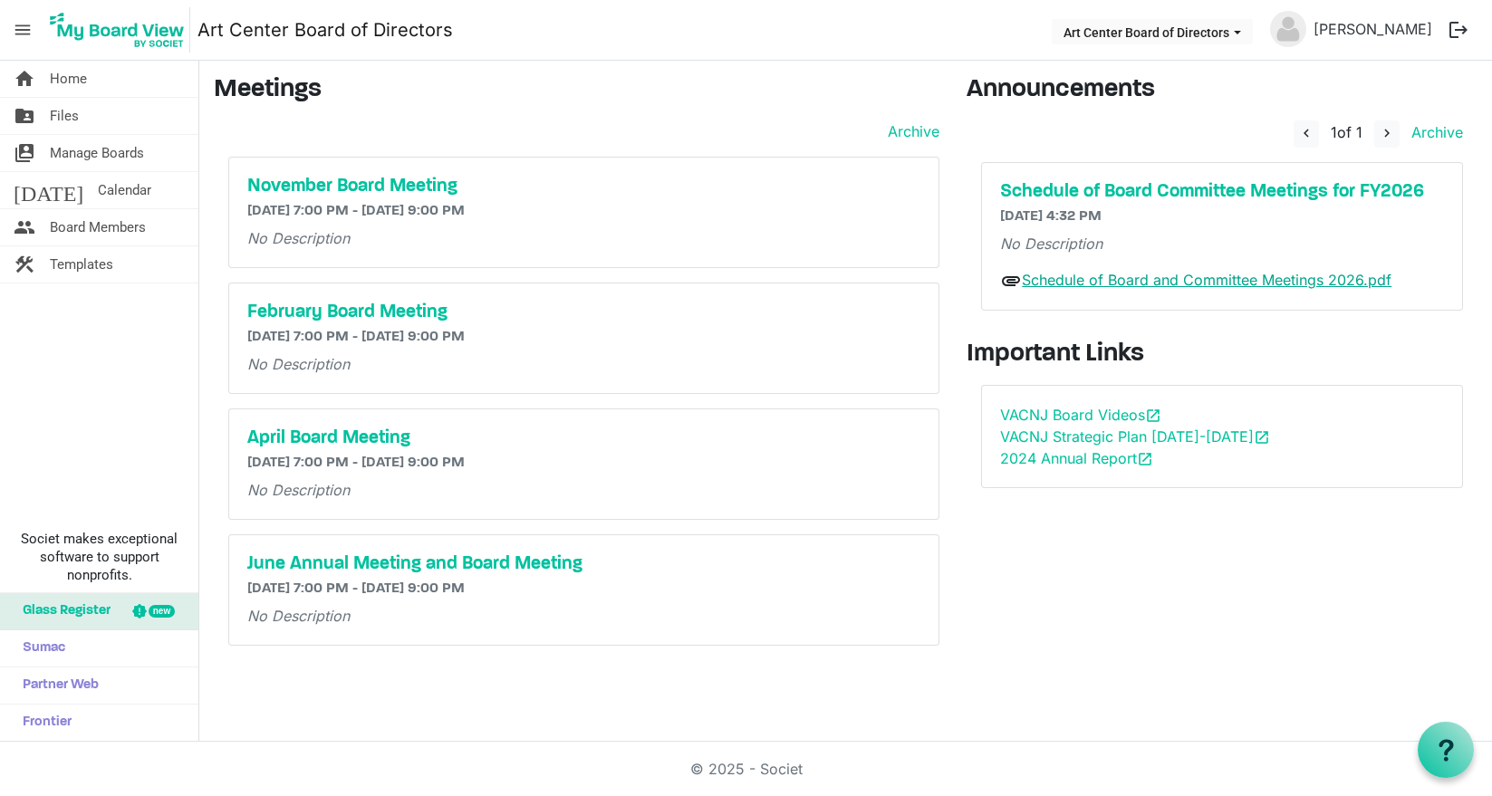
click at [1146, 279] on link "Schedule of Board and Committee Meetings 2026.pdf" at bounding box center [1207, 280] width 370 height 18
